Goal: Register for event/course

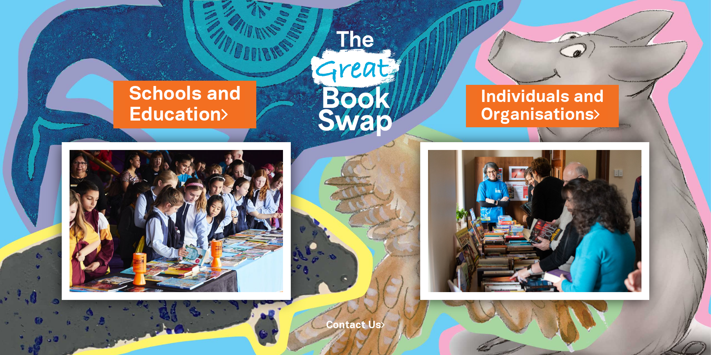
click at [216, 110] on link "Schools and Education" at bounding box center [185, 104] width 112 height 47
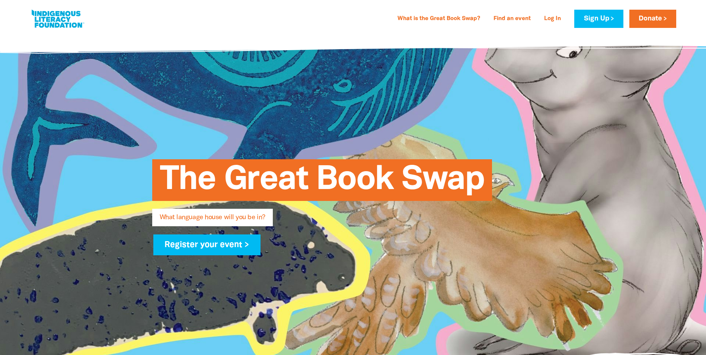
type input "admin@Yalukburronel.com.au"
click at [258, 215] on span "What language house will you be in?" at bounding box center [213, 220] width 106 height 12
click at [241, 244] on link "Register your event >" at bounding box center [207, 244] width 108 height 21
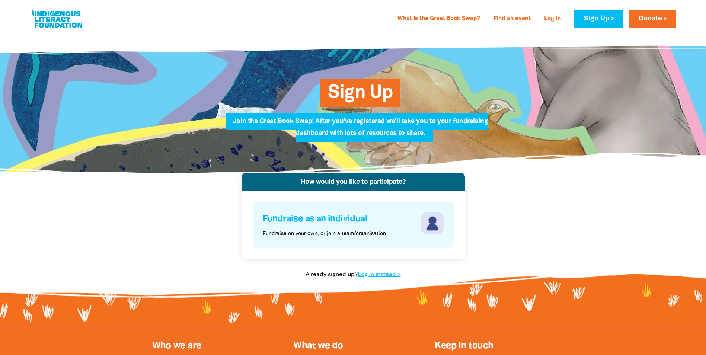
click at [371, 232] on p "Fundraise on your own, or join a team/organisation" at bounding box center [324, 234] width 123 height 8
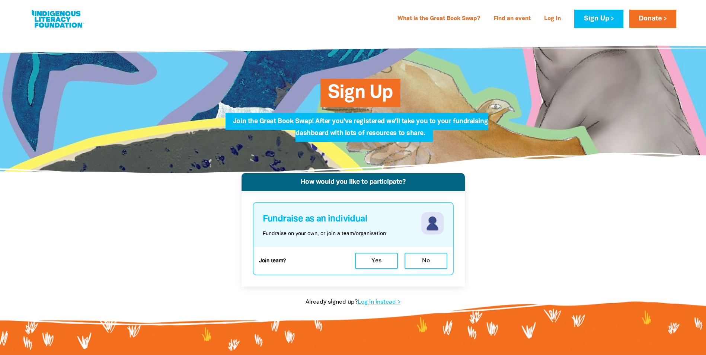
click at [365, 230] on p "Fundraise on your own, or join a team/organisation" at bounding box center [324, 234] width 123 height 8
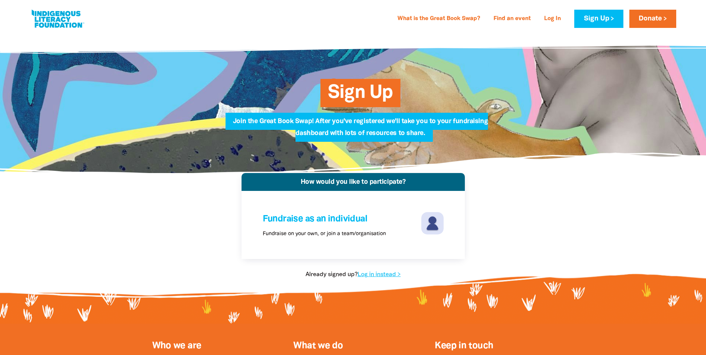
click at [380, 84] on span "Sign Up" at bounding box center [360, 95] width 65 height 23
click at [367, 95] on span "Sign Up" at bounding box center [360, 95] width 65 height 23
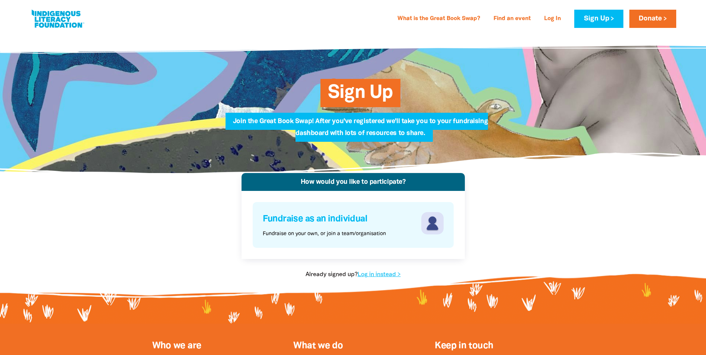
click at [372, 233] on p "Fundraise on your own, or join a team/organisation" at bounding box center [324, 234] width 123 height 8
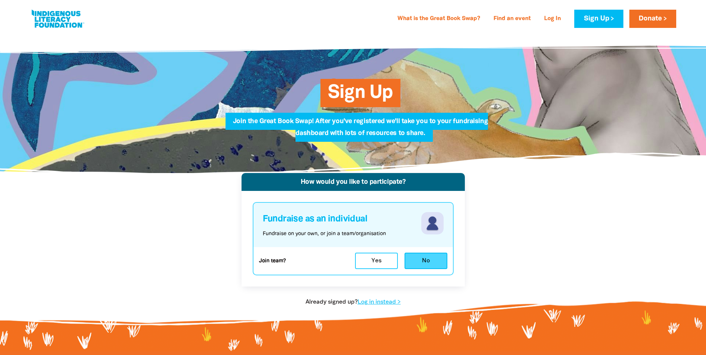
click at [418, 261] on button "No" at bounding box center [425, 261] width 43 height 16
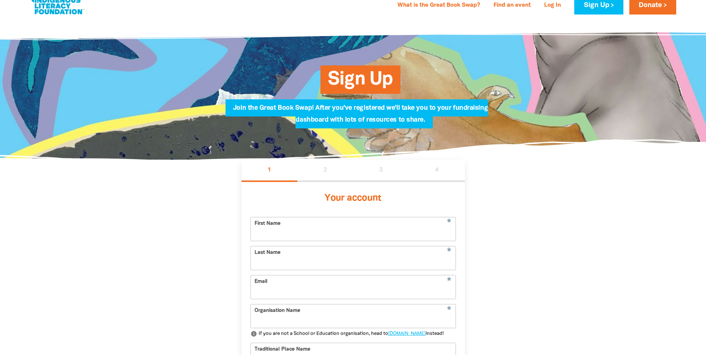
scroll to position [88, 0]
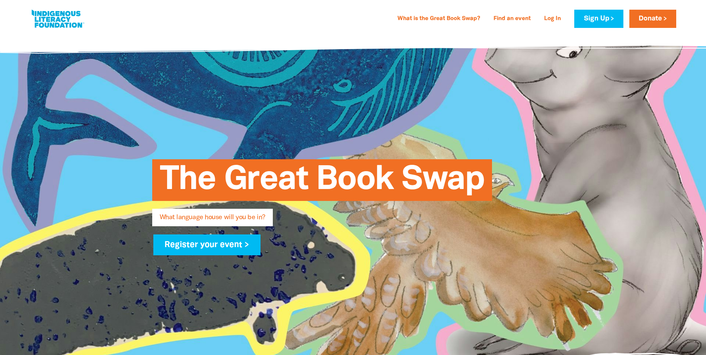
type input "admin@Yalukburronel.com.au"
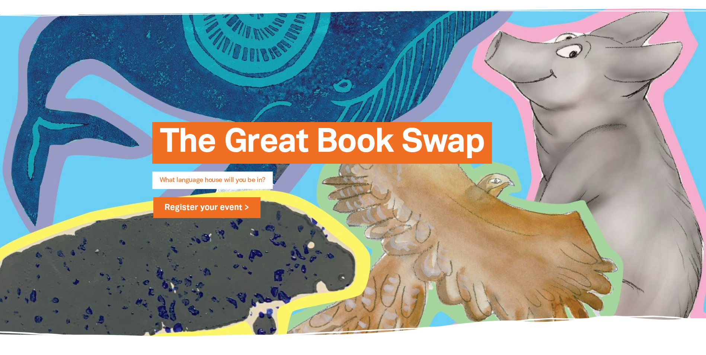
click at [226, 208] on link "Register your event >" at bounding box center [207, 207] width 108 height 21
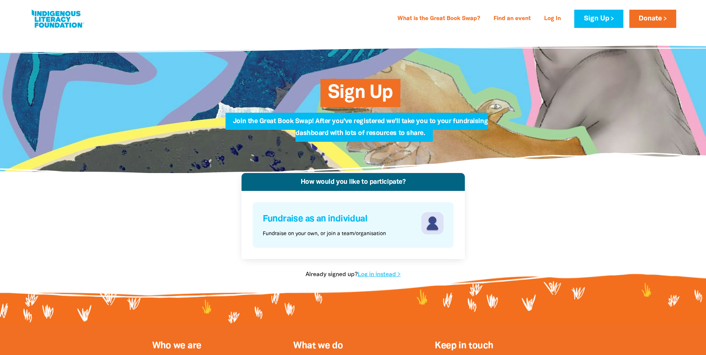
click at [438, 219] on img at bounding box center [432, 223] width 22 height 22
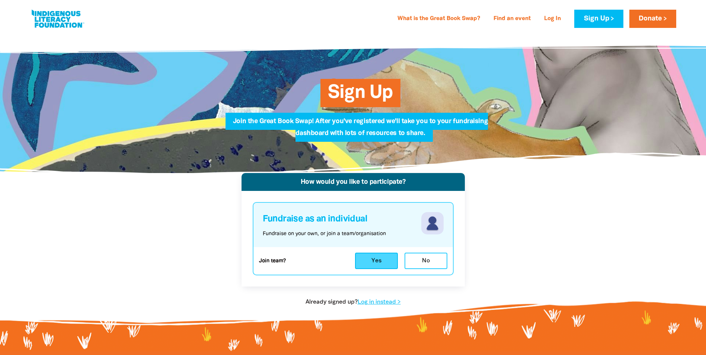
click at [382, 258] on button "Yes" at bounding box center [376, 261] width 43 height 16
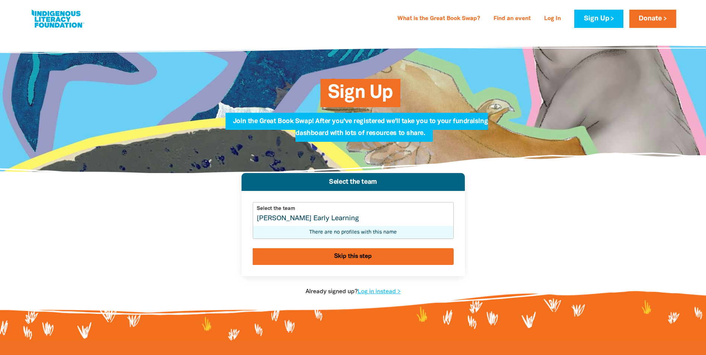
type input "Yaluk Burron Early Learning"
click at [354, 258] on button "Skip this step" at bounding box center [353, 256] width 201 height 17
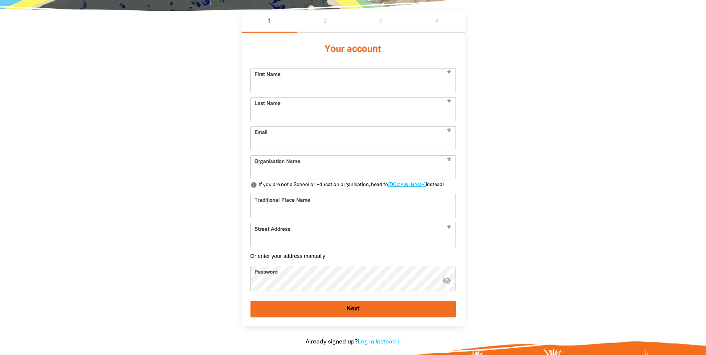
click at [370, 81] on input "First Name" at bounding box center [353, 79] width 205 height 23
type input "[PERSON_NAME]"
type input "peterson"
type input "admin@yalukburronel.com.au"
click at [292, 172] on input "Organisation Name" at bounding box center [353, 167] width 205 height 23
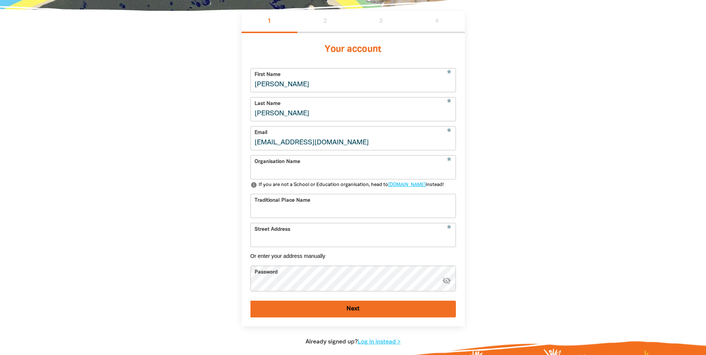
type input "Yaluk Burron Early Learning"
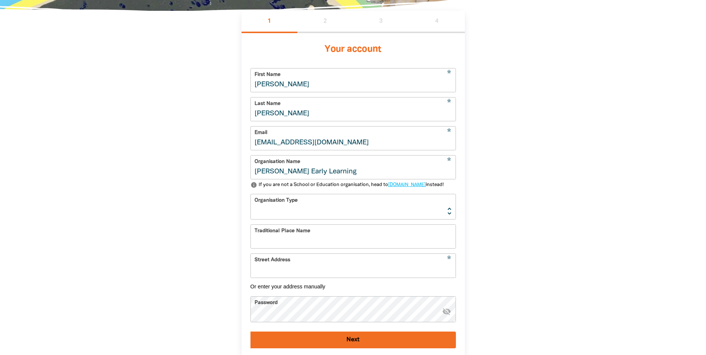
click at [292, 218] on select "Early Learning Primary School High School K-12 University or TAFE Community Lib…" at bounding box center [353, 206] width 205 height 25
select select "early-learning"
click at [251, 207] on select "Early Learning Primary School High School K-12 University or TAFE Community Lib…" at bounding box center [353, 206] width 205 height 25
click at [305, 245] on input "Traditional Place Name" at bounding box center [353, 236] width 205 height 23
click at [298, 276] on input "Street Address" at bounding box center [353, 265] width 205 height 23
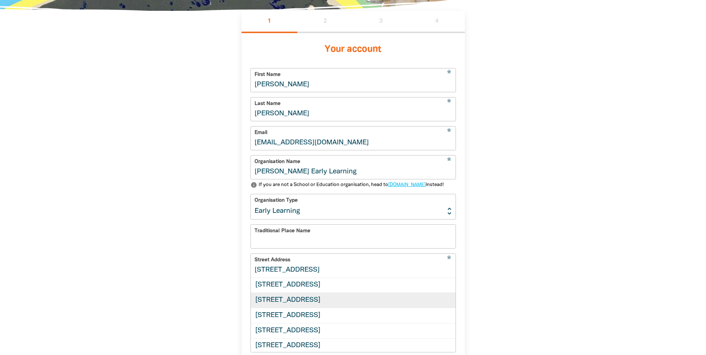
click at [324, 308] on div "14 Stead Street, BALLAN VIC 3342" at bounding box center [353, 299] width 205 height 15
type input "14 Stead Street, BALLAN VIC 3342"
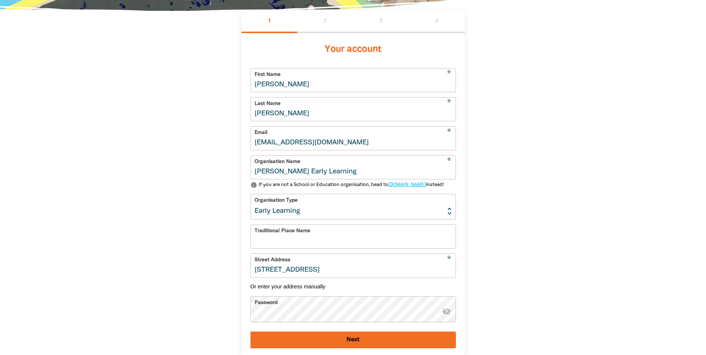
click at [293, 248] on input "Traditional Place Name" at bounding box center [353, 236] width 205 height 23
drag, startPoint x: 279, startPoint y: 257, endPoint x: 375, endPoint y: 253, distance: 96.1
type input "Wadawurrung"
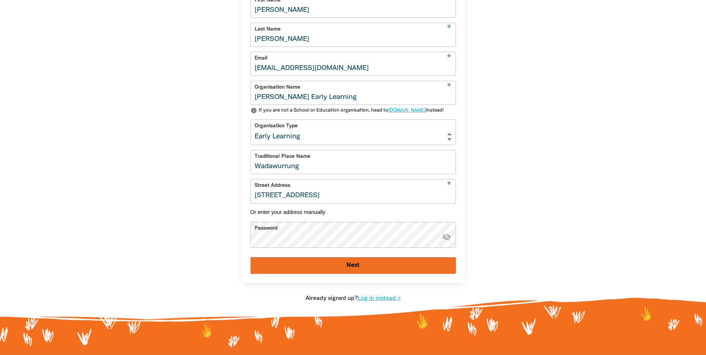
scroll to position [274, 0]
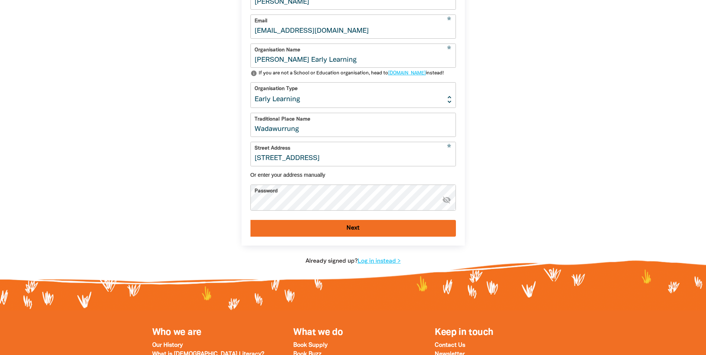
click at [353, 237] on button "Next" at bounding box center [352, 228] width 205 height 17
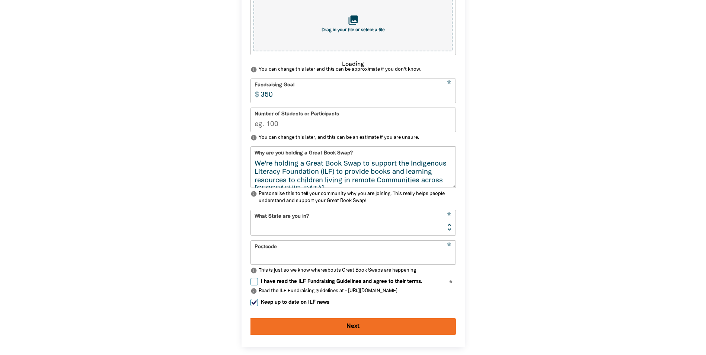
scroll to position [162, 0]
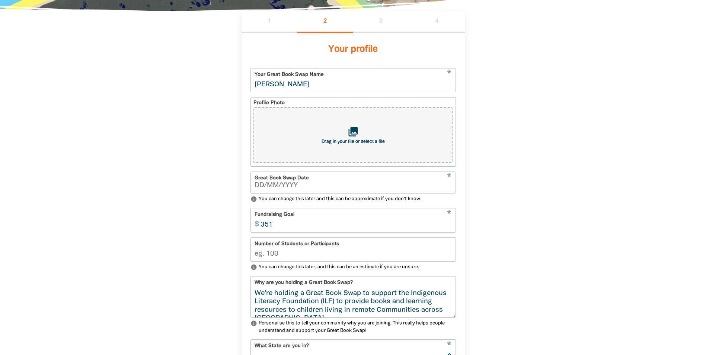
click at [448, 227] on input "351" at bounding box center [356, 219] width 199 height 23
click at [449, 230] on input "350" at bounding box center [356, 219] width 199 height 23
click at [449, 230] on input "349" at bounding box center [356, 219] width 199 height 23
click at [449, 230] on input "348" at bounding box center [356, 219] width 199 height 23
click at [449, 230] on input "347" at bounding box center [356, 219] width 199 height 23
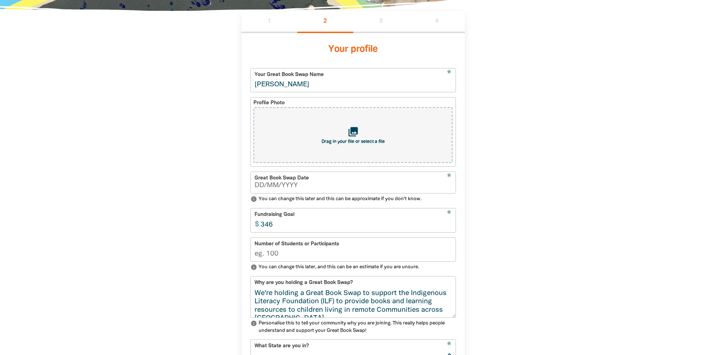
click at [449, 230] on input "346" at bounding box center [356, 219] width 199 height 23
click at [449, 230] on input "345" at bounding box center [356, 219] width 199 height 23
click at [449, 230] on input "344" at bounding box center [356, 219] width 199 height 23
click at [449, 230] on input "343" at bounding box center [356, 219] width 199 height 23
click at [449, 230] on input "342" at bounding box center [356, 219] width 199 height 23
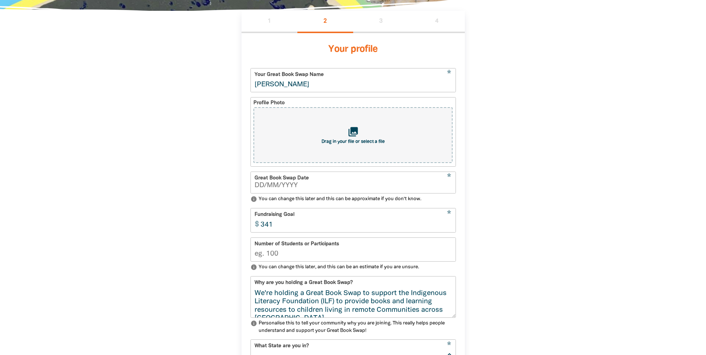
click at [449, 230] on input "341" at bounding box center [356, 219] width 199 height 23
click at [449, 230] on input "316" at bounding box center [356, 219] width 199 height 23
type input "3"
type input "100"
click at [283, 259] on input "Number of Students or Participants" at bounding box center [353, 249] width 205 height 23
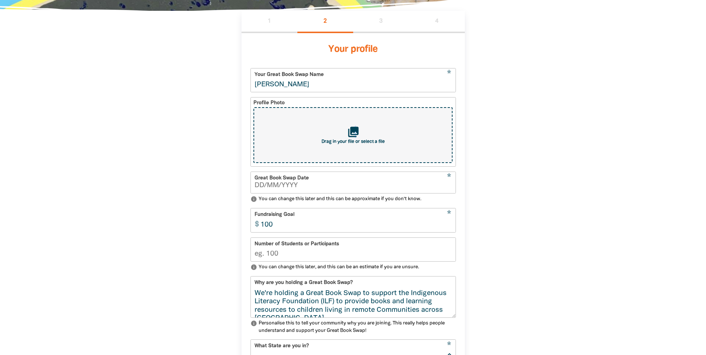
click at [356, 138] on icon "collections" at bounding box center [353, 132] width 12 height 12
type input "C:\fakepath\Yaluk Logo.jpeg"
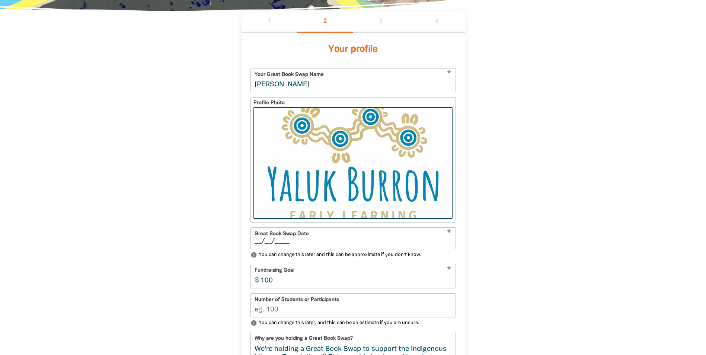
click at [301, 243] on input "__/__/____" at bounding box center [353, 241] width 197 height 7
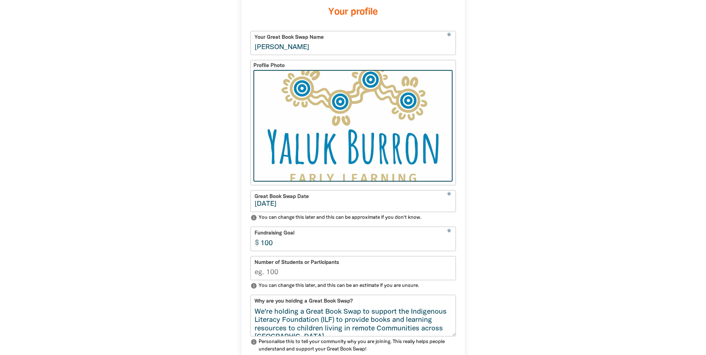
type input "03/09/2025"
click at [302, 277] on input "Number of Students or Participants" at bounding box center [353, 267] width 205 height 23
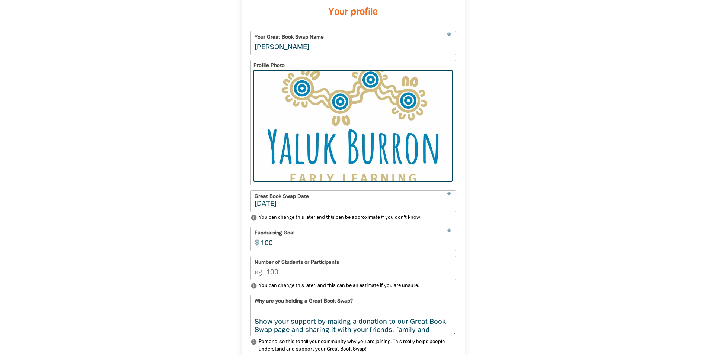
scroll to position [93, 0]
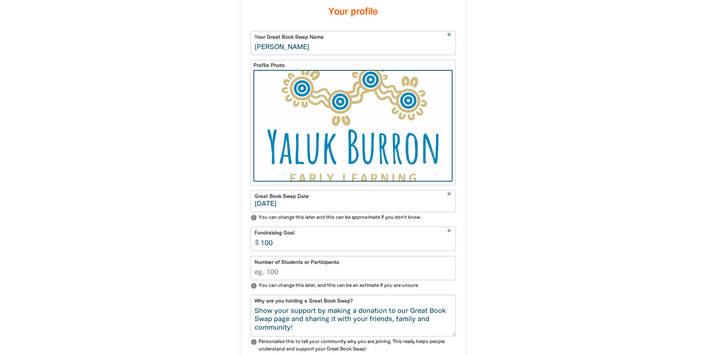
click at [283, 275] on input "Number of Students or Participants" at bounding box center [353, 267] width 205 height 23
type input "50"
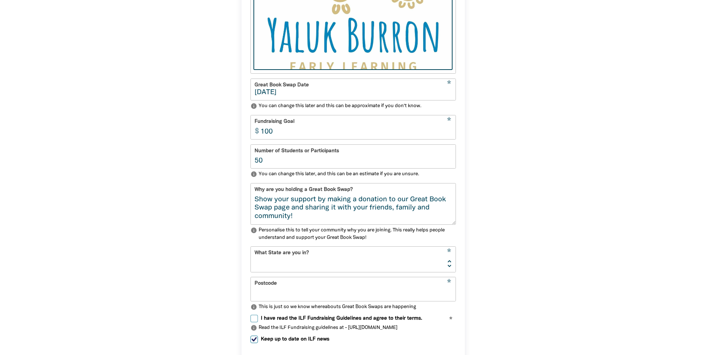
scroll to position [348, 0]
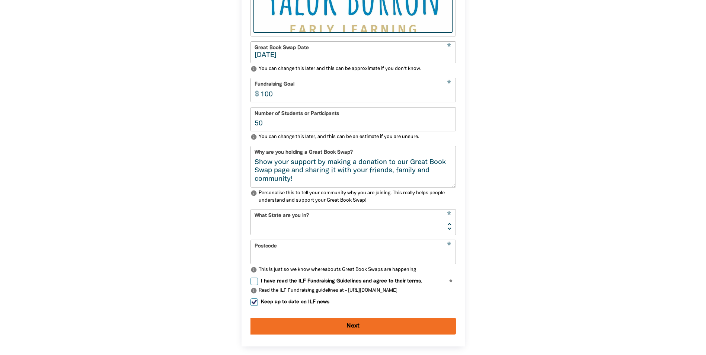
click at [450, 231] on select "NSW VIC QLD NT WA SA TAS ACT" at bounding box center [353, 222] width 205 height 25
select select "VIC"
click at [251, 215] on select "NSW VIC QLD NT WA SA TAS ACT" at bounding box center [353, 222] width 205 height 25
click at [279, 253] on input "Postcode" at bounding box center [353, 251] width 205 height 23
type input "3342"
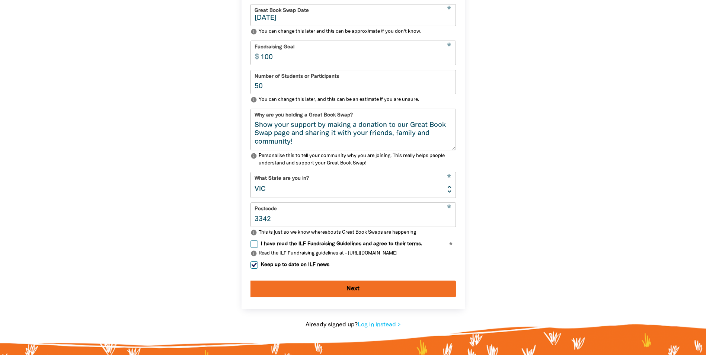
scroll to position [423, 0]
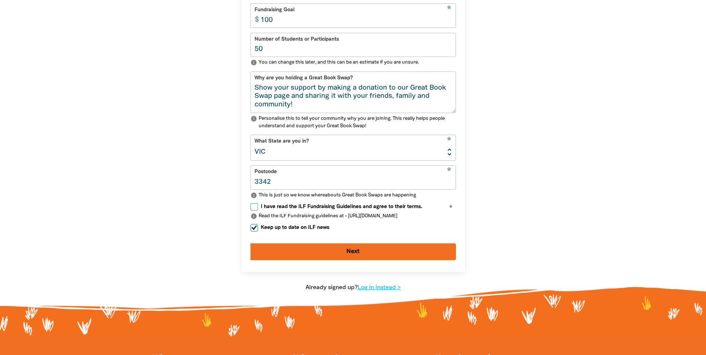
click at [255, 210] on input "I have read the ILF Fundraising Guidelines and agree to their terms." at bounding box center [253, 206] width 7 height 7
checkbox input "true"
click at [355, 257] on button "Next" at bounding box center [352, 251] width 205 height 17
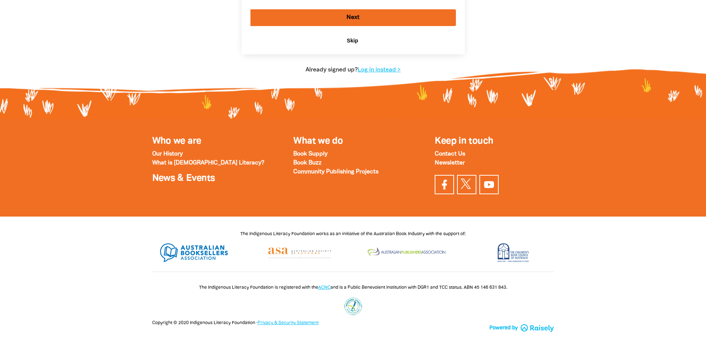
scroll to position [103, 0]
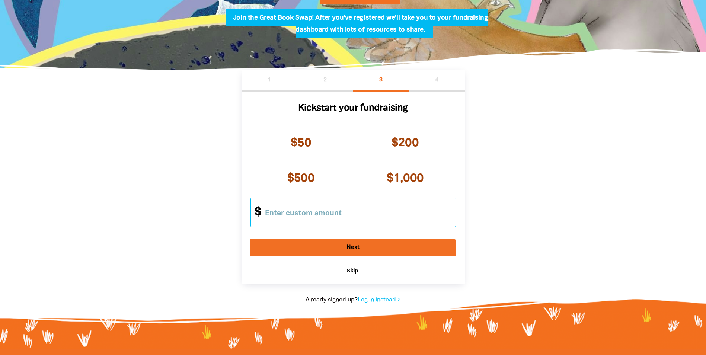
click at [399, 218] on input "Other Amount" at bounding box center [357, 212] width 196 height 29
type input "20"
click at [361, 248] on button "Next" at bounding box center [352, 247] width 205 height 17
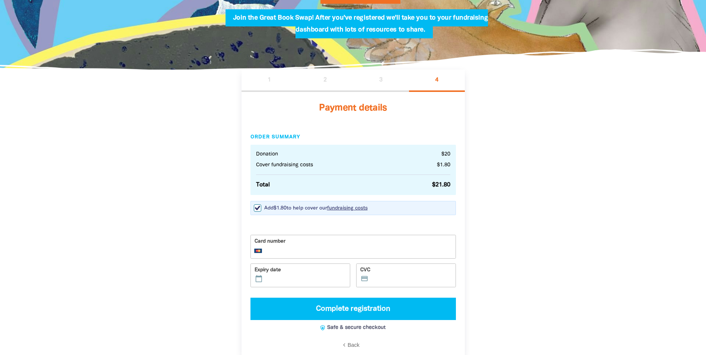
click at [508, 273] on div "1 2 3 4 Payment details Order Summary Donation $20 Cover fundraising costs $1.8…" at bounding box center [353, 232] width 447 height 324
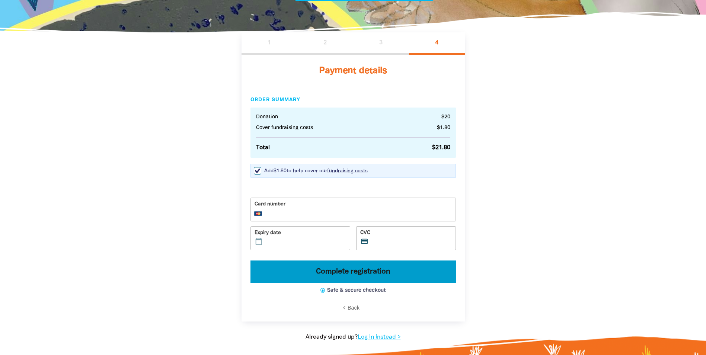
click at [361, 270] on button "Complete registration" at bounding box center [352, 271] width 205 height 22
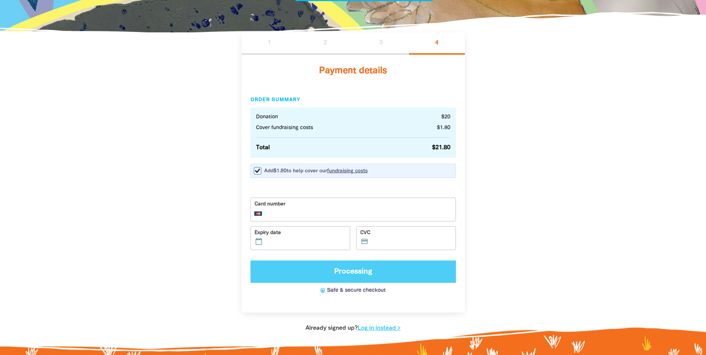
scroll to position [103, 0]
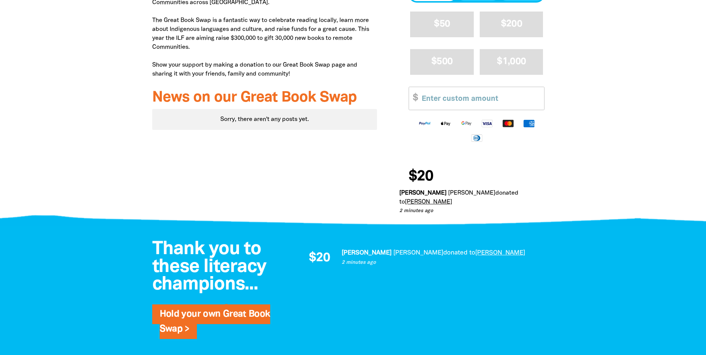
scroll to position [112, 0]
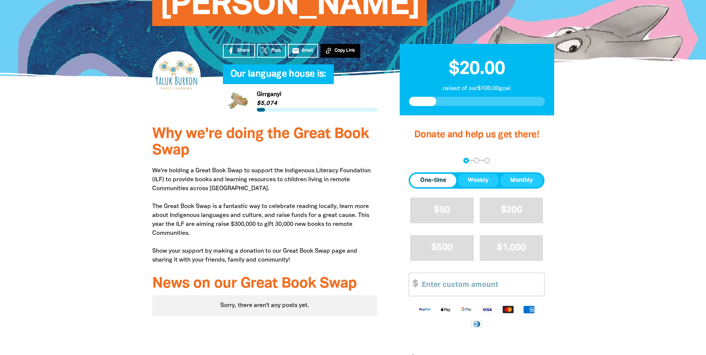
click at [341, 47] on span "Copy Link" at bounding box center [345, 50] width 20 height 7
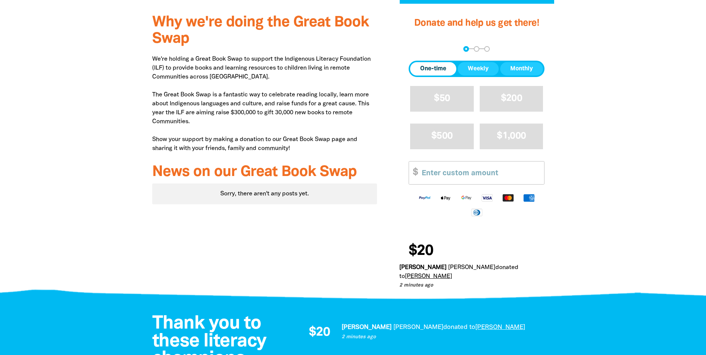
scroll to position [74, 0]
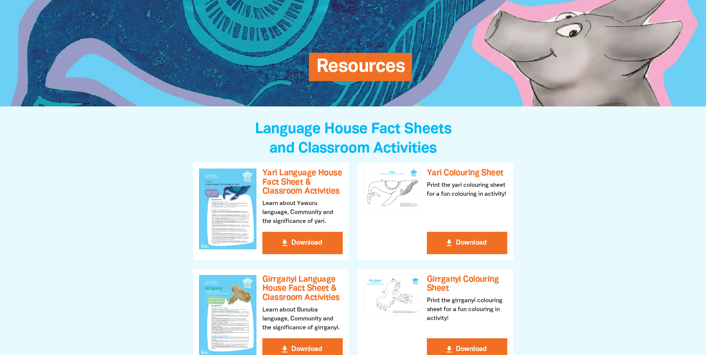
scroll to position [186, 0]
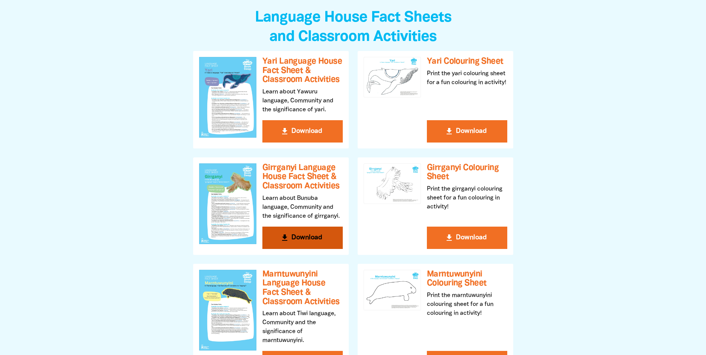
click at [298, 237] on button "get_app Download" at bounding box center [302, 238] width 80 height 22
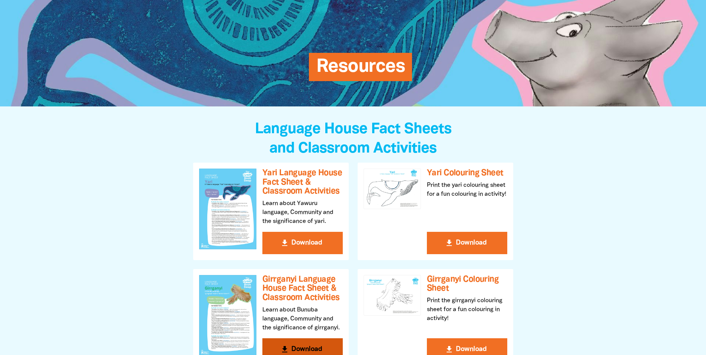
scroll to position [0, 0]
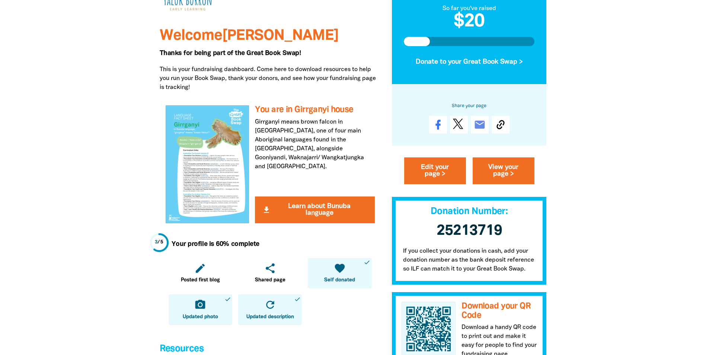
scroll to position [186, 0]
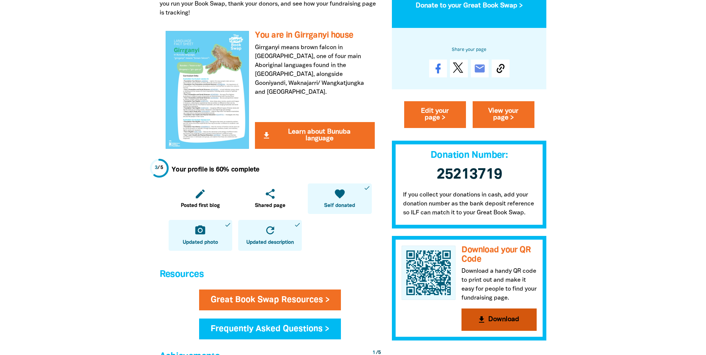
click at [503, 317] on button "get_app Download" at bounding box center [498, 320] width 75 height 22
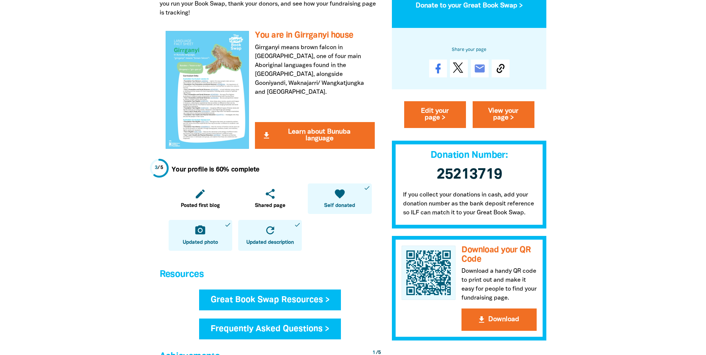
click at [321, 303] on link "Great Book Swap Resources >" at bounding box center [270, 300] width 142 height 21
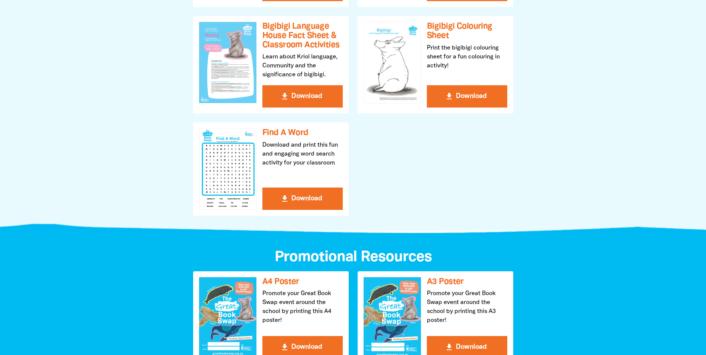
scroll to position [447, 0]
